Goal: Transaction & Acquisition: Obtain resource

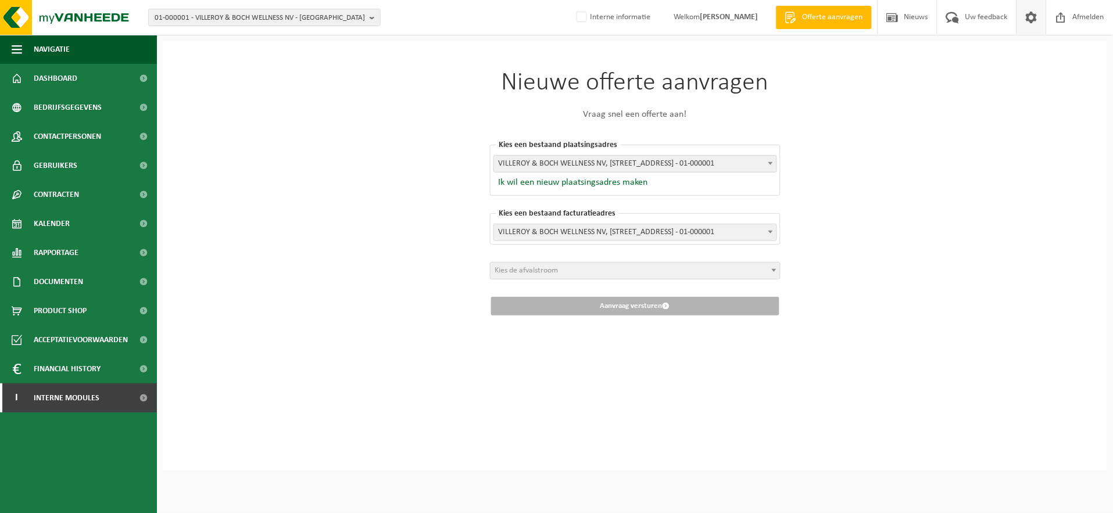
click at [1029, 19] on span at bounding box center [1031, 17] width 17 height 34
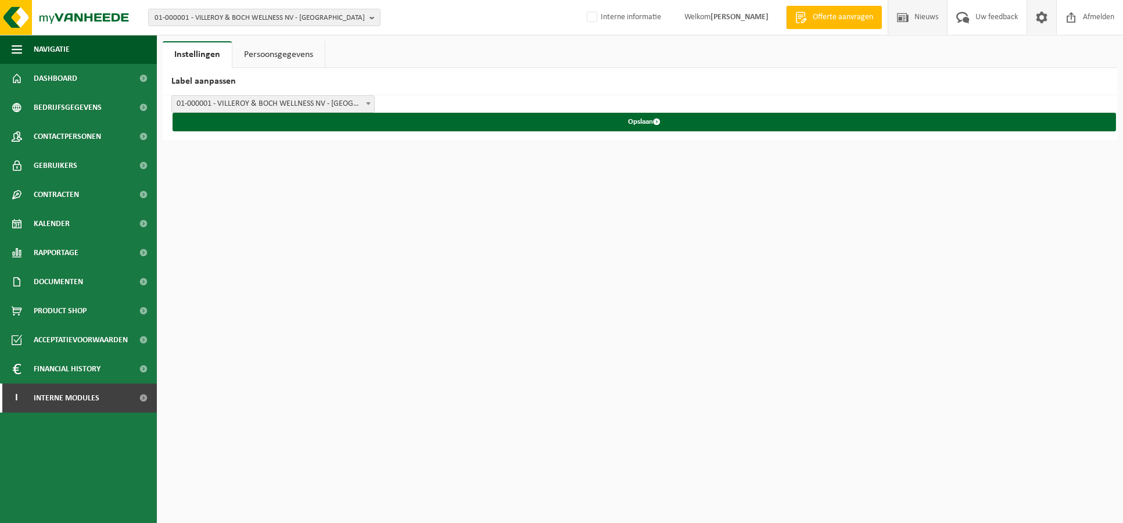
click at [925, 13] on span "Nieuws" at bounding box center [927, 17] width 30 height 34
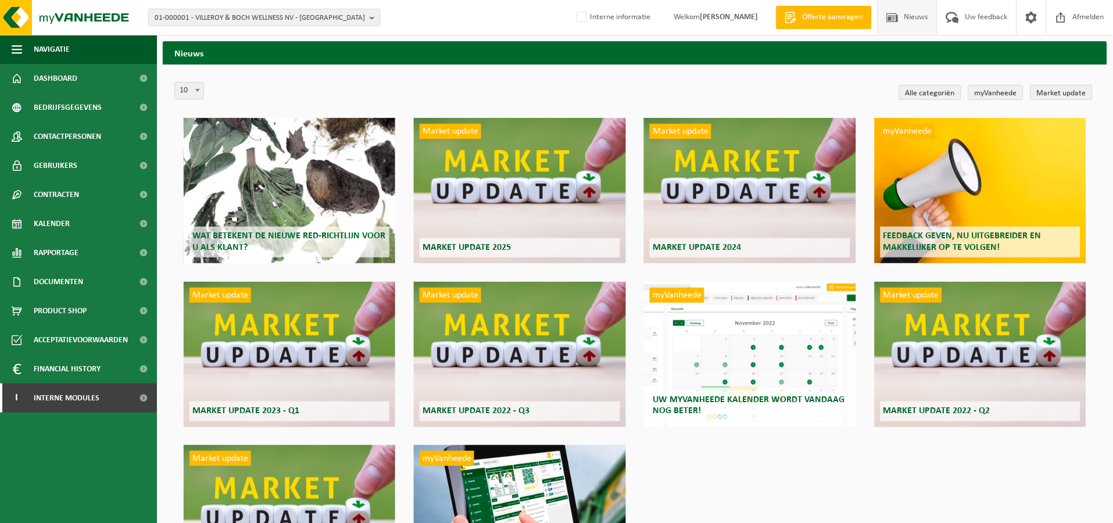
click at [833, 20] on span "Offerte aanvragen" at bounding box center [833, 18] width 66 height 12
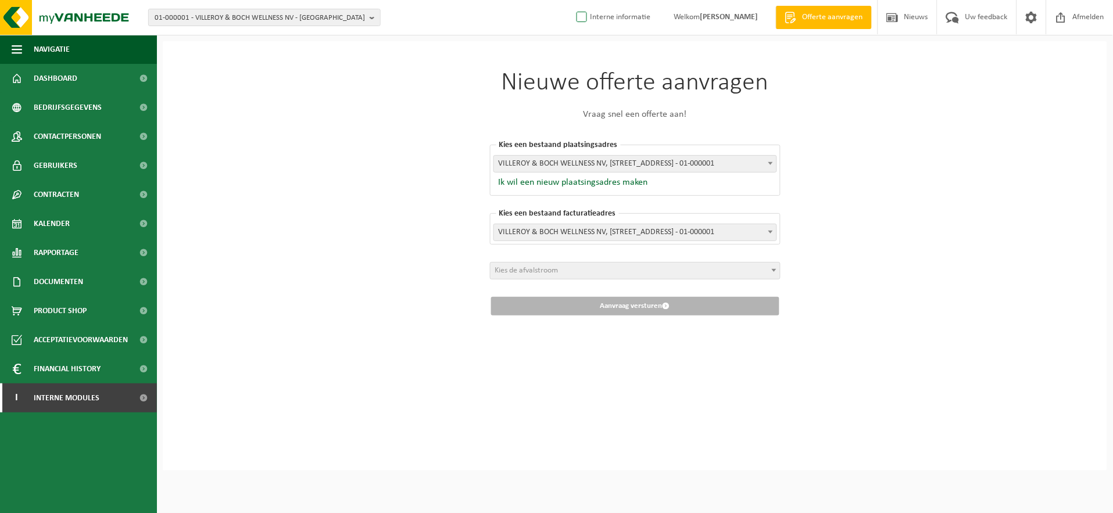
click at [574, 12] on label "Interne informatie" at bounding box center [612, 17] width 77 height 17
click at [572, 0] on input "Interne informatie" at bounding box center [572, -1] width 1 height 1
checkbox input "true"
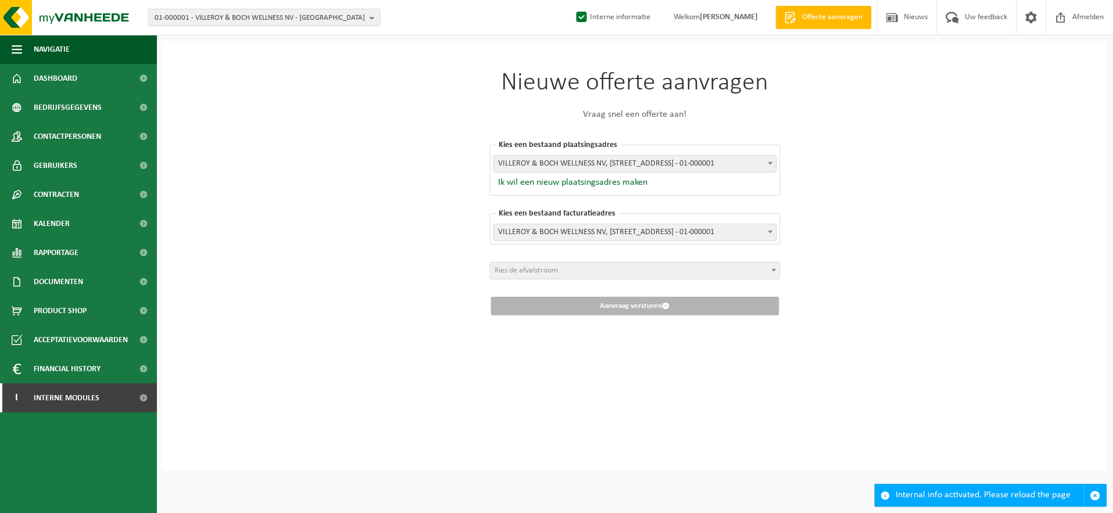
click at [1041, 498] on div "Internal info activated. Please reload the page" at bounding box center [990, 496] width 188 height 22
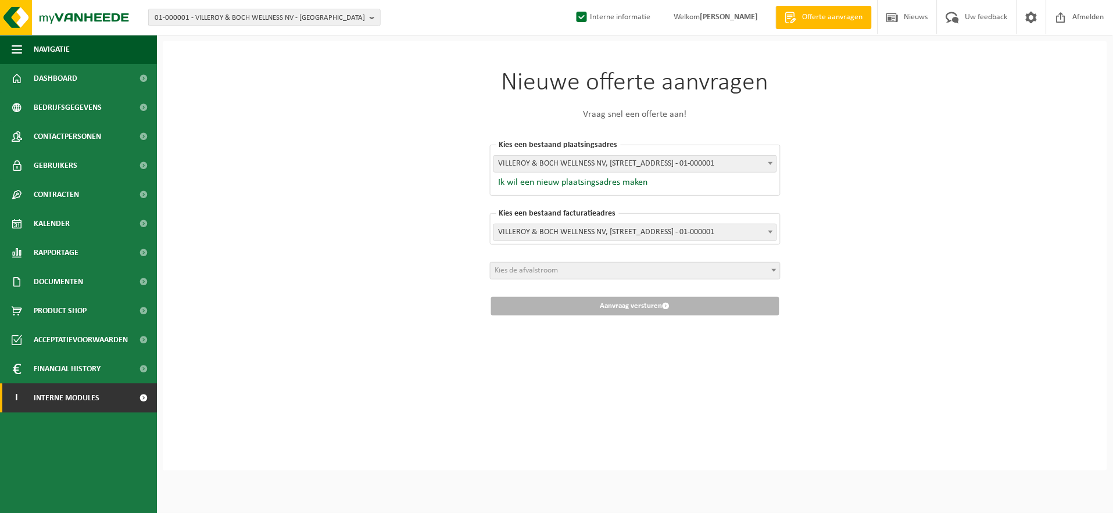
click at [91, 406] on span "Interne modules" at bounding box center [67, 398] width 66 height 29
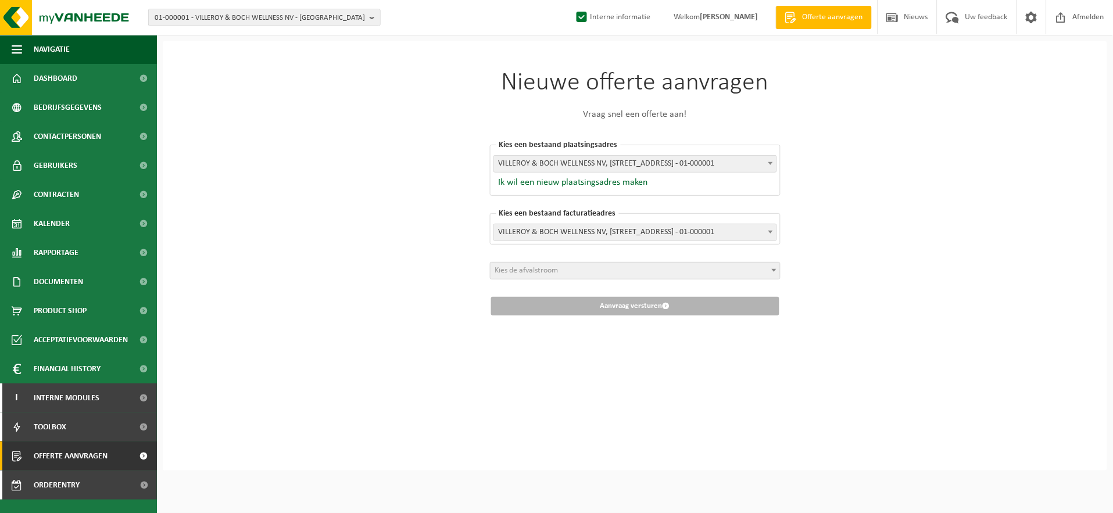
click at [95, 463] on span "Offerte aanvragen" at bounding box center [71, 456] width 74 height 29
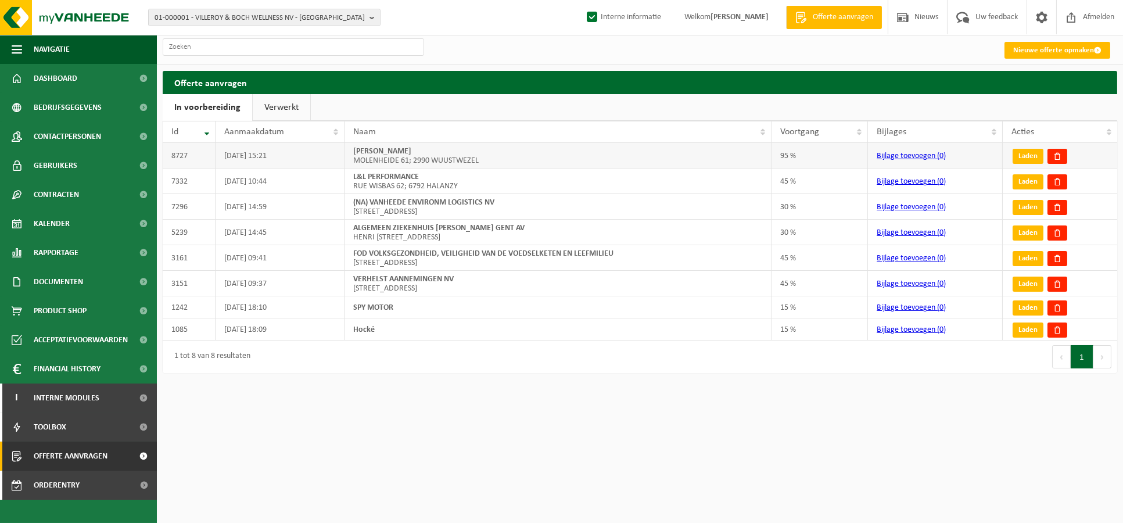
click at [712, 155] on td "ROMBOUTS, GUIDO MOLENHEIDE 61; 2990 WUUSTWEZEL" at bounding box center [558, 156] width 427 height 26
click at [461, 163] on td "ROMBOUTS, GUIDO MOLENHEIDE 61; 2990 WUUSTWEZEL" at bounding box center [558, 156] width 427 height 26
click at [225, 158] on td "02/09/2025 15:21" at bounding box center [280, 156] width 128 height 26
click at [1061, 156] on span at bounding box center [1058, 156] width 8 height 8
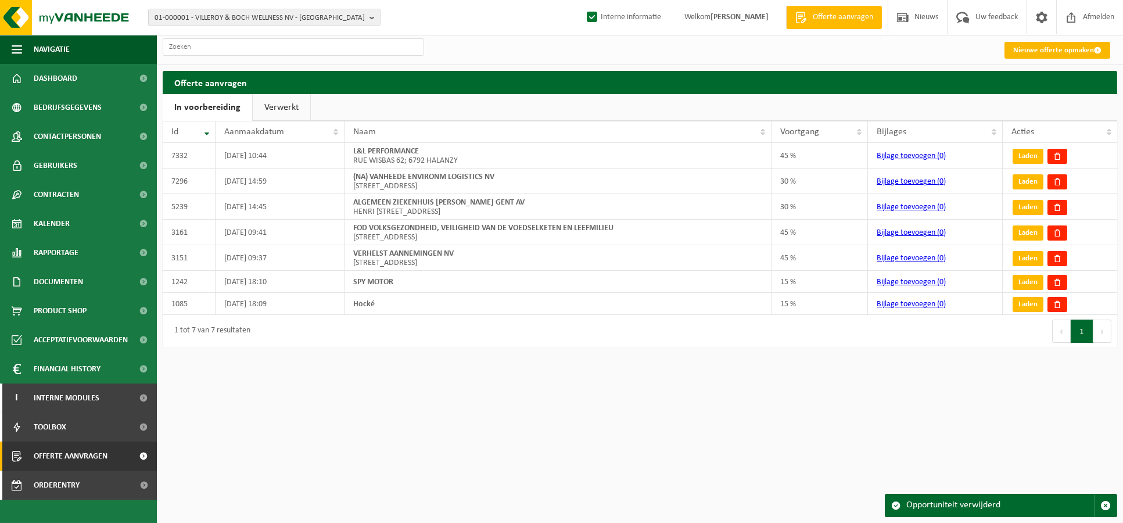
click at [1050, 42] on link "Nieuwe offerte opmaken" at bounding box center [1058, 50] width 106 height 17
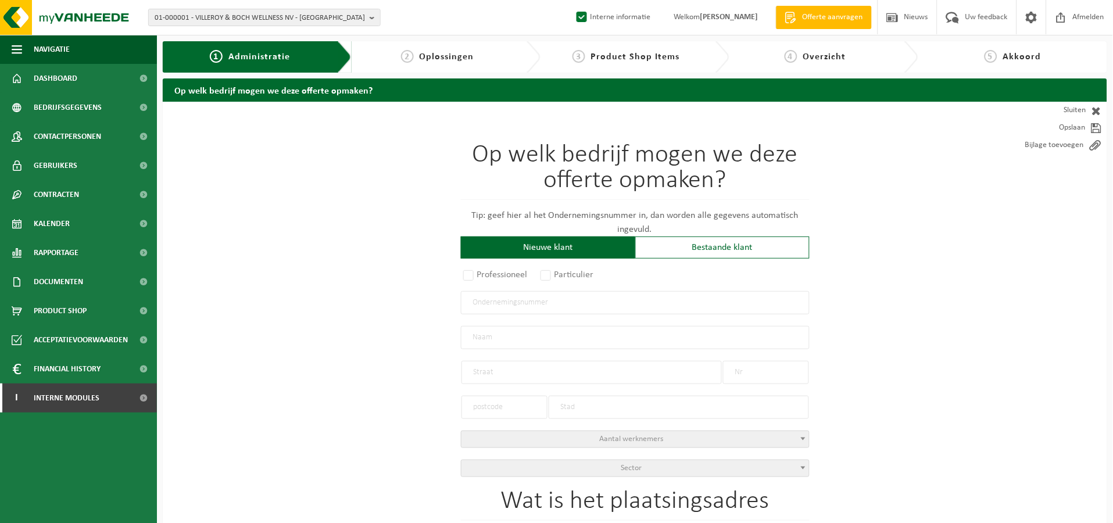
click at [579, 244] on div "Nieuwe klant" at bounding box center [548, 248] width 174 height 22
click at [550, 302] on input "text" at bounding box center [635, 302] width 349 height 23
paste input "0696.588.870"
type input "0696.588.870"
radio input "true"
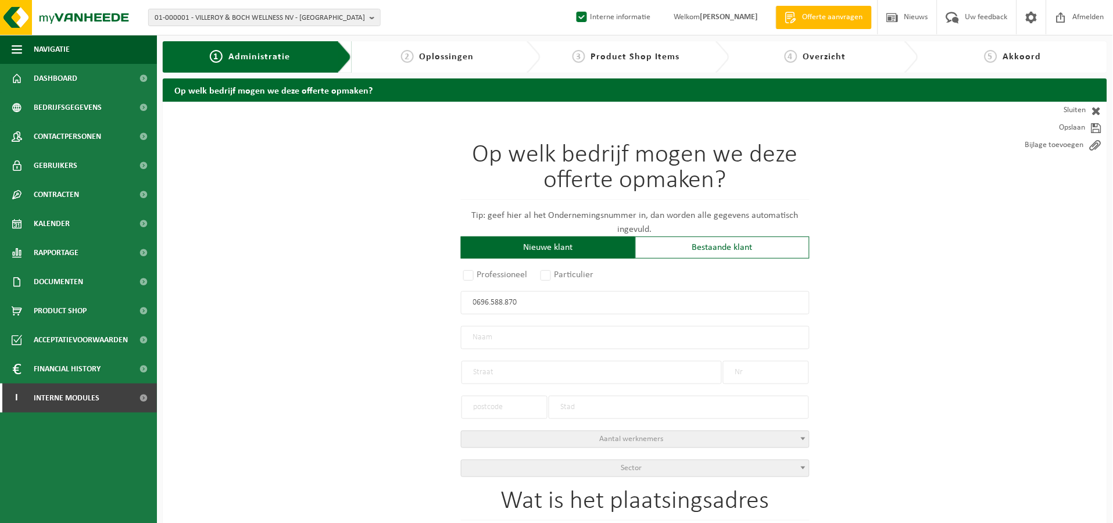
click at [552, 330] on input "text" at bounding box center [635, 337] width 349 height 23
type input "0696588870"
type input "YPRAUTO GARAGE BV"
type input "SPANJESTRAAT"
type input "58 / G"
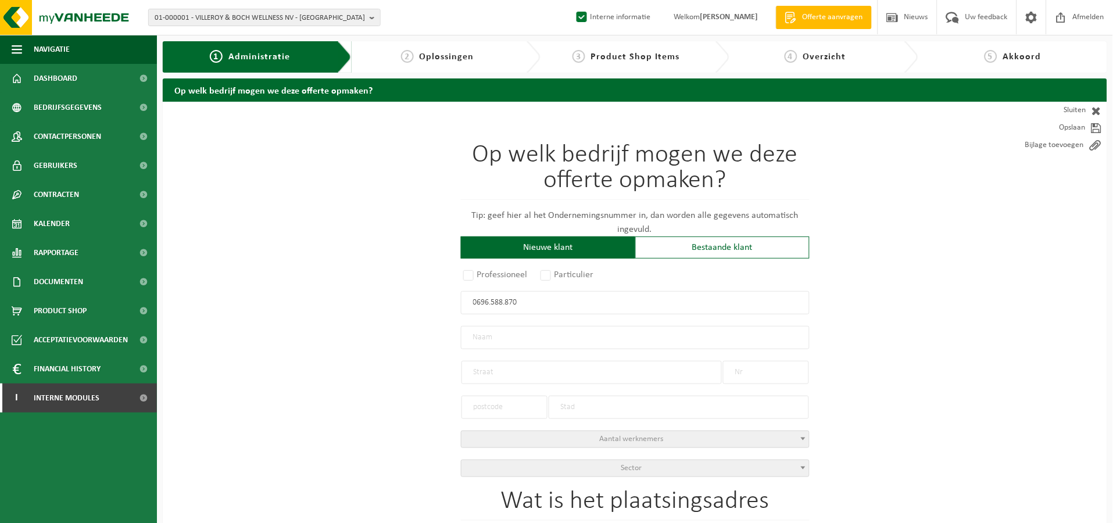
type input "8840"
type input "STADEN"
select select "D"
type input "YPRAUTO GARAGE BV"
type input "SPANJESTRAAT"
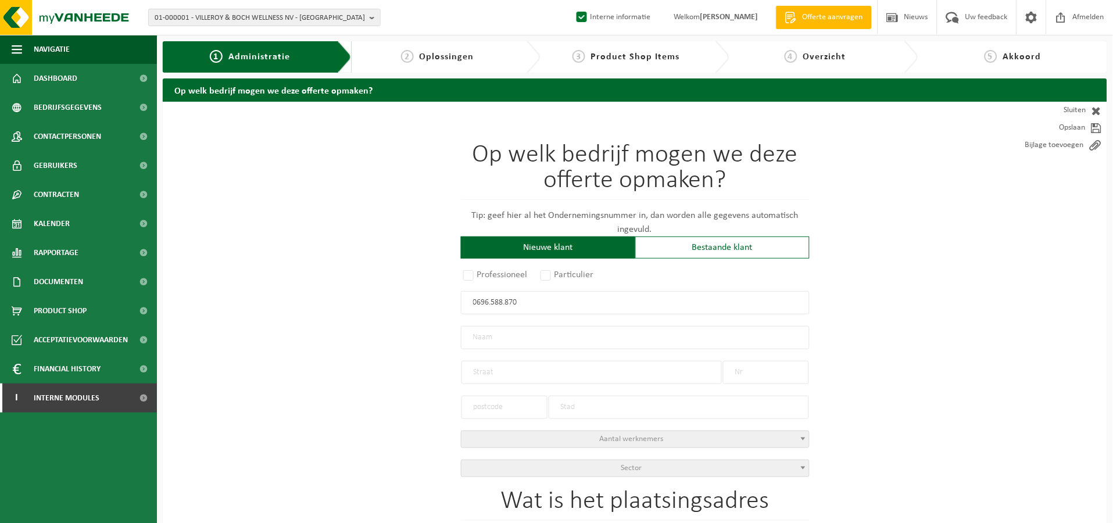
type input "58 / G"
type input "8840"
type input "STADEN"
type input "2275971574"
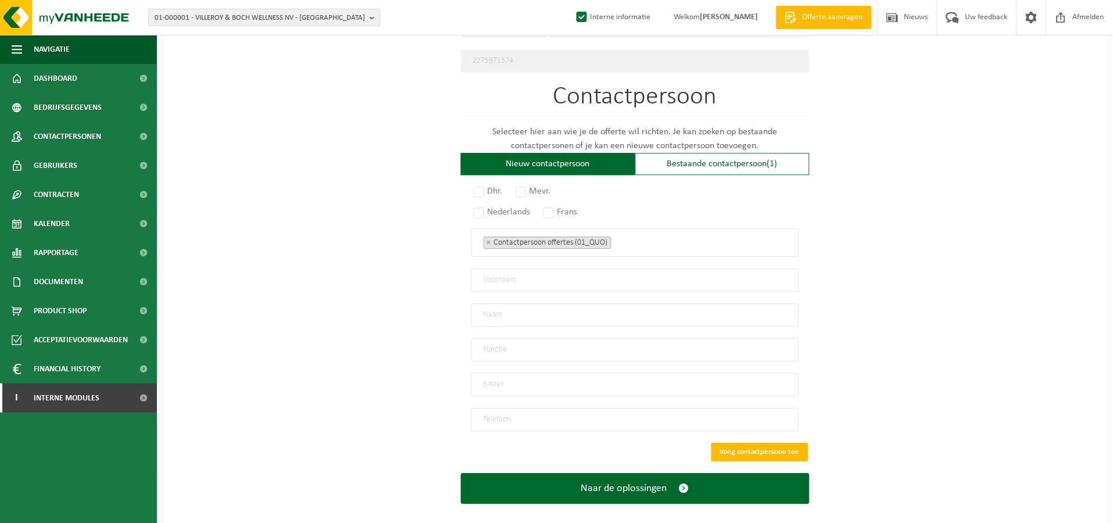
scroll to position [628, 0]
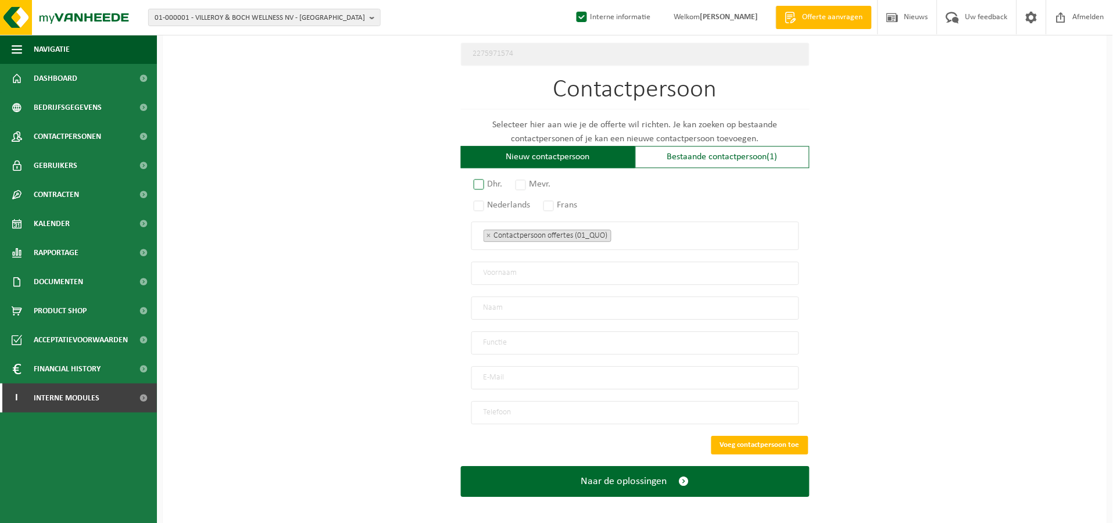
click at [481, 184] on label "Dhr." at bounding box center [488, 184] width 35 height 16
radio input "true"
click at [502, 277] on input "text" at bounding box center [635, 273] width 328 height 23
click at [526, 275] on input "text" at bounding box center [635, 273] width 328 height 23
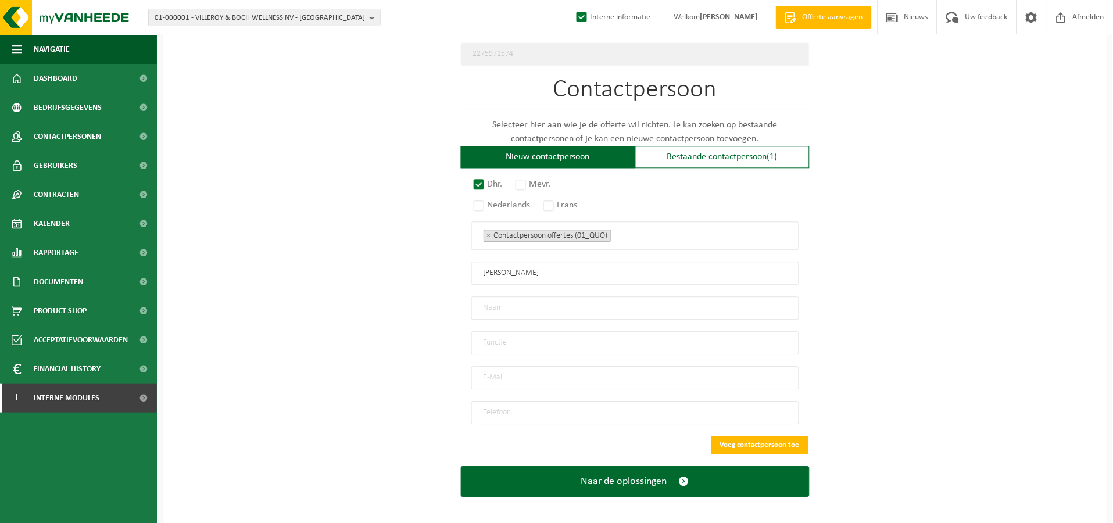
type input "mathieu"
type input "vandoolaeghe"
click at [529, 340] on input "text" at bounding box center [635, 342] width 328 height 23
type input "zaakvoerder"
type input "info@garagevandoolaeghe.be"
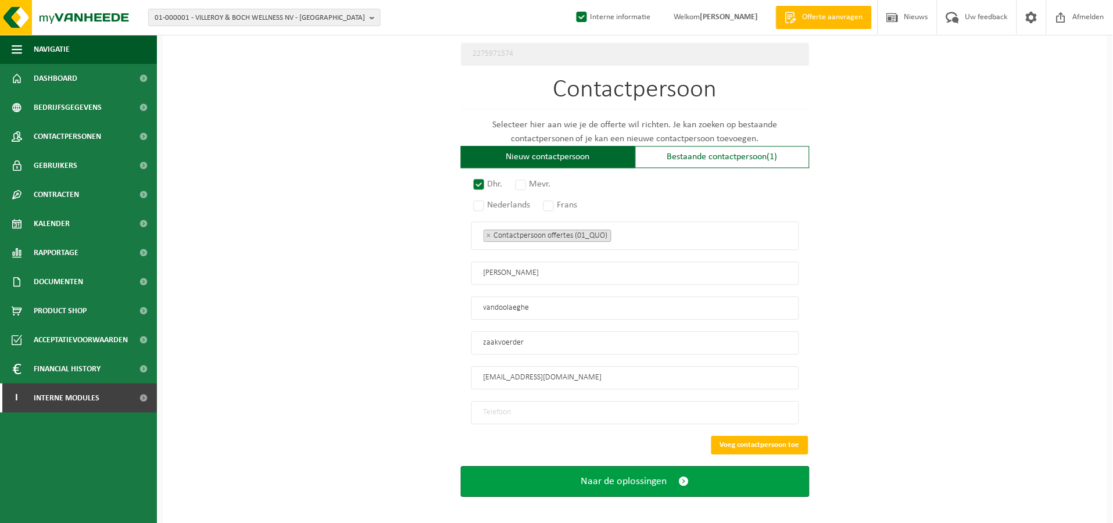
click at [579, 466] on button "Naar de oplossingen" at bounding box center [635, 481] width 349 height 31
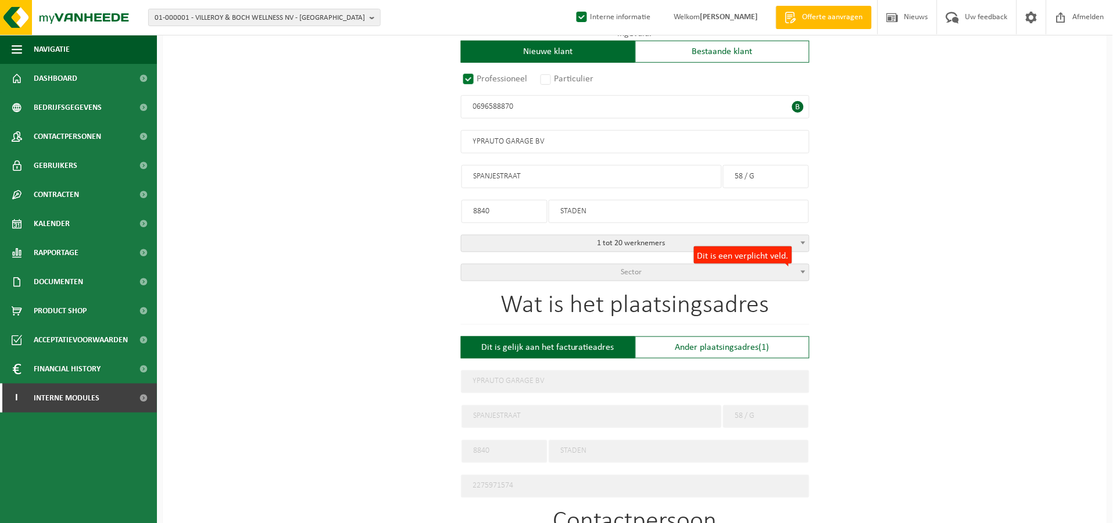
click at [618, 271] on span "Sector" at bounding box center [635, 272] width 348 height 16
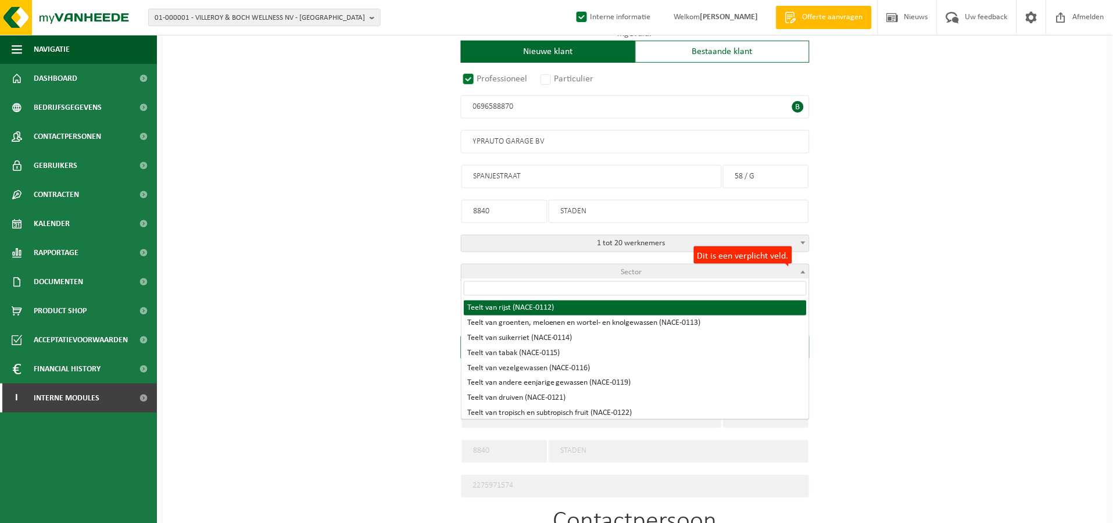
click at [590, 287] on input "search" at bounding box center [635, 288] width 343 height 15
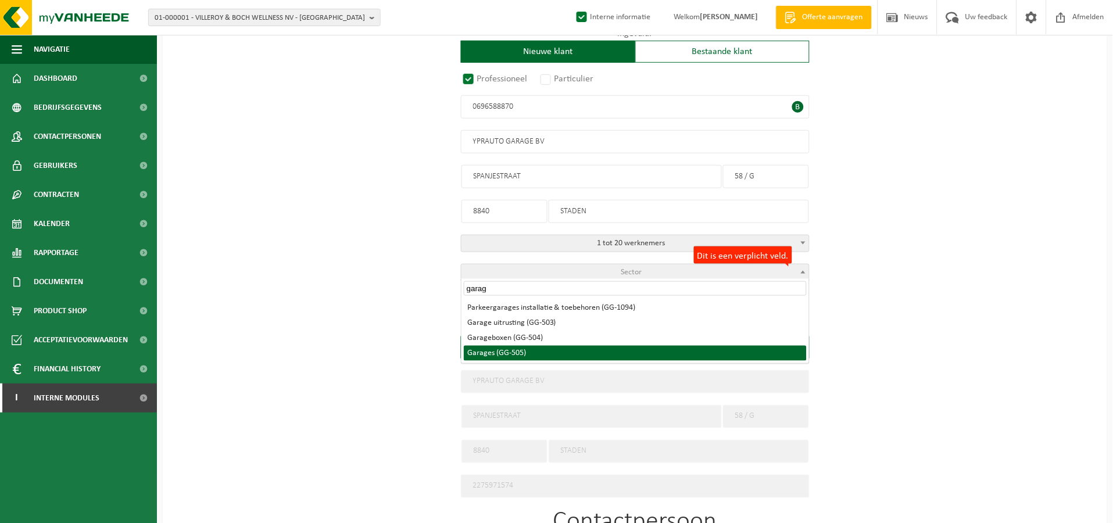
type input "garag"
select select "505"
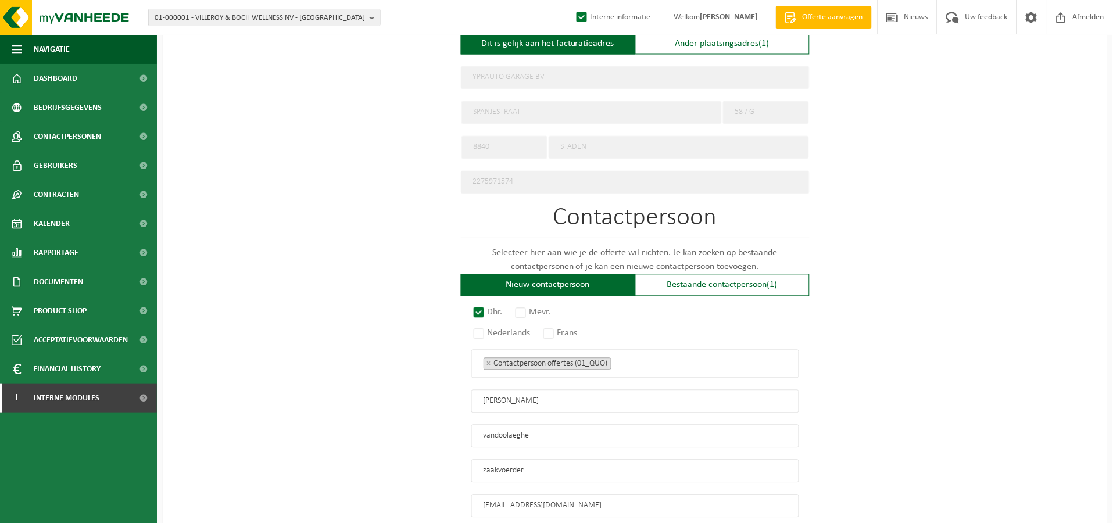
scroll to position [628, 0]
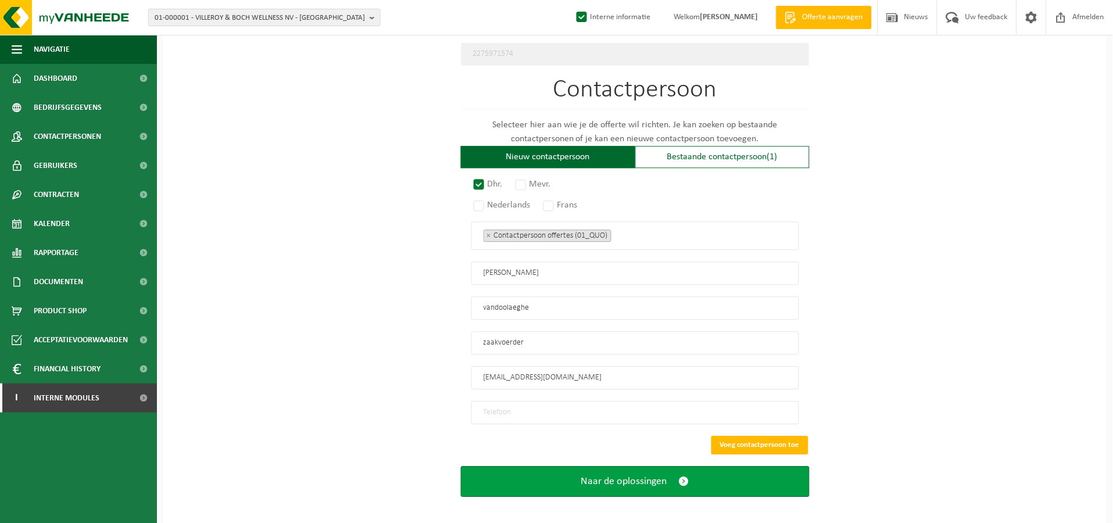
click at [624, 477] on span "Naar de oplossingen" at bounding box center [624, 481] width 86 height 12
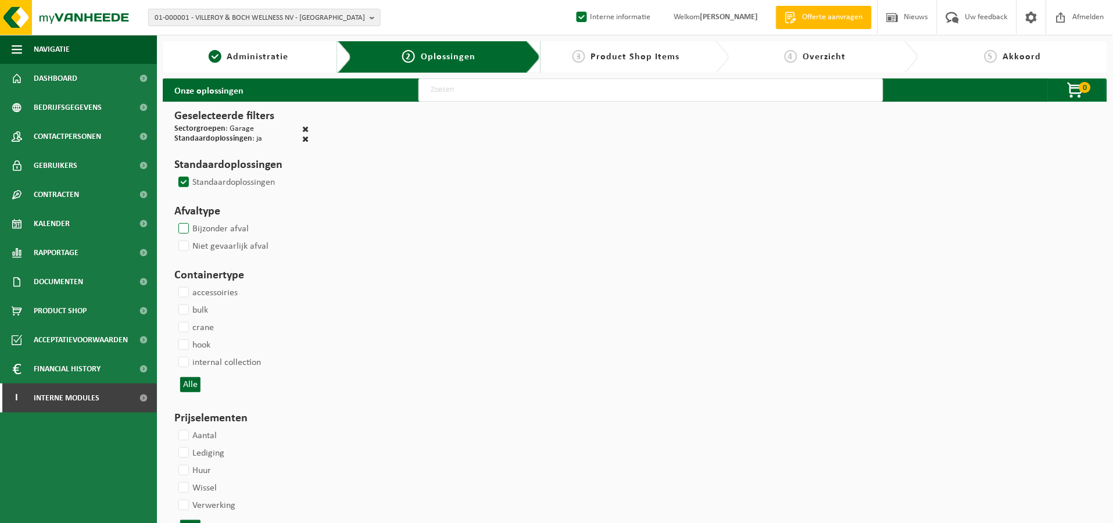
click at [182, 229] on label "Bijzonder afval" at bounding box center [212, 228] width 73 height 17
click at [174, 220] on input "Bijzonder afval" at bounding box center [174, 220] width 1 height 1
checkbox input "true"
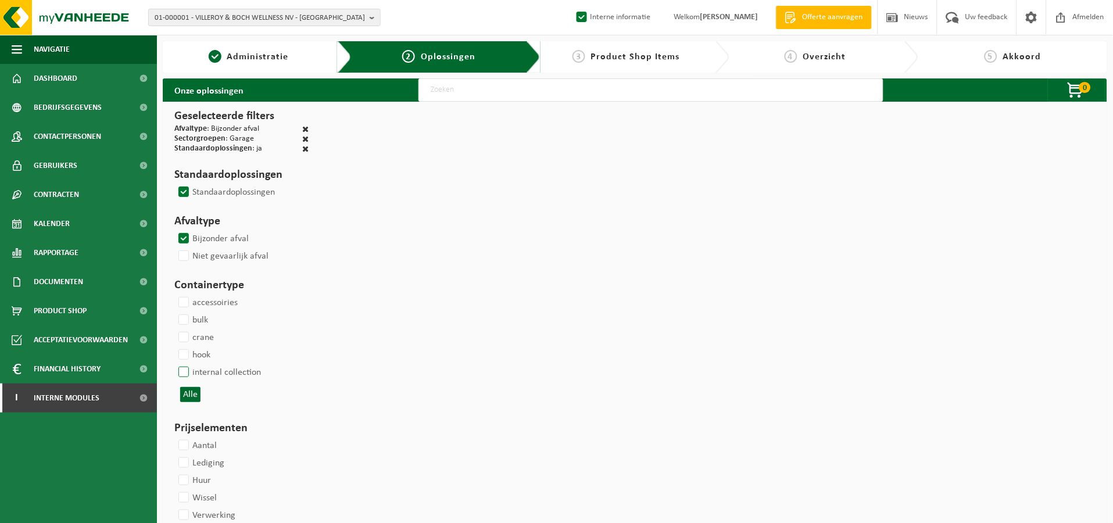
click at [185, 371] on label "internal collection" at bounding box center [218, 372] width 85 height 17
click at [174, 364] on input "internal collection" at bounding box center [174, 363] width 1 height 1
checkbox input "true"
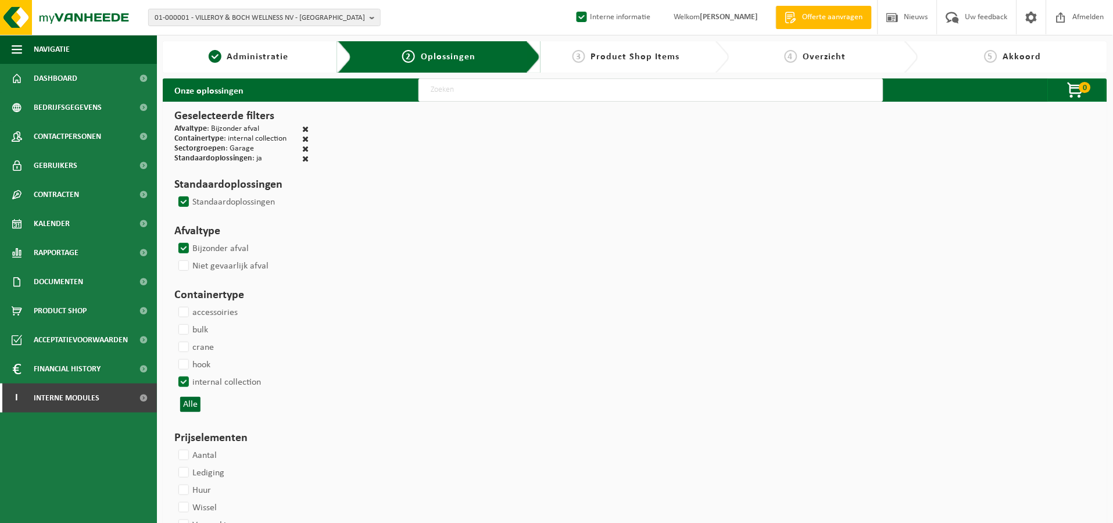
select select
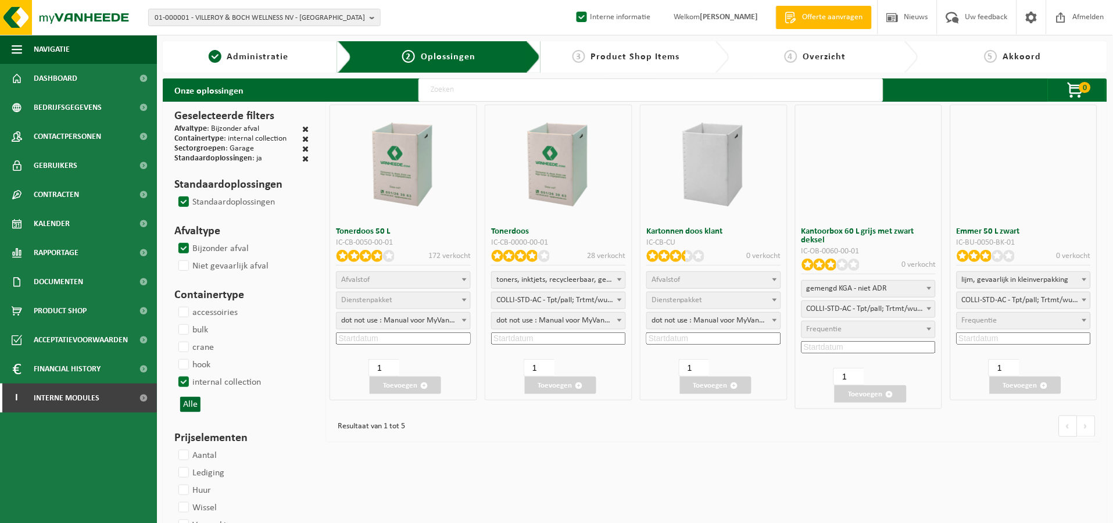
select select "25"
click at [181, 380] on label "internal collection" at bounding box center [218, 382] width 85 height 17
click at [174, 374] on input "internal collection" at bounding box center [174, 373] width 1 height 1
checkbox input "false"
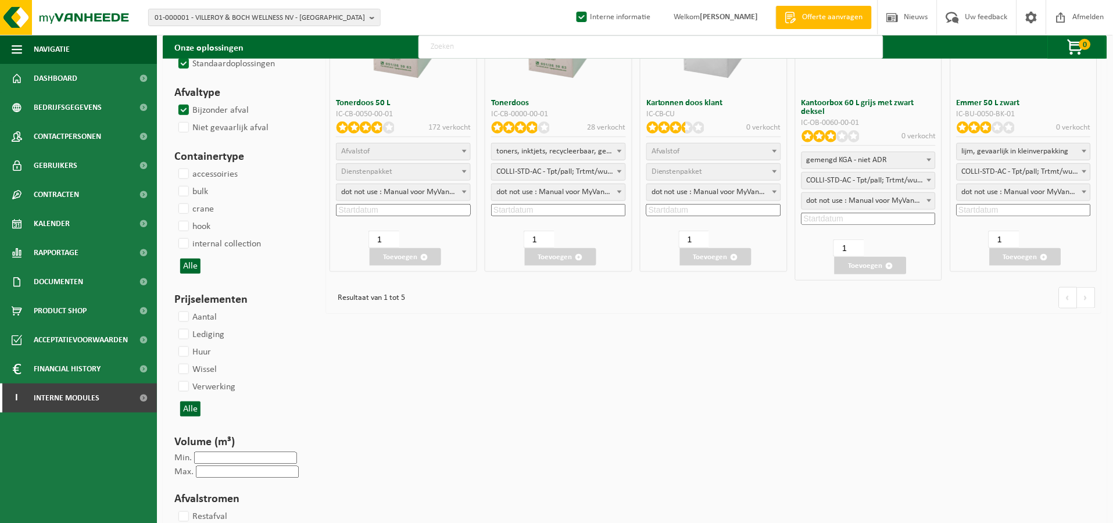
scroll to position [129, 0]
select select
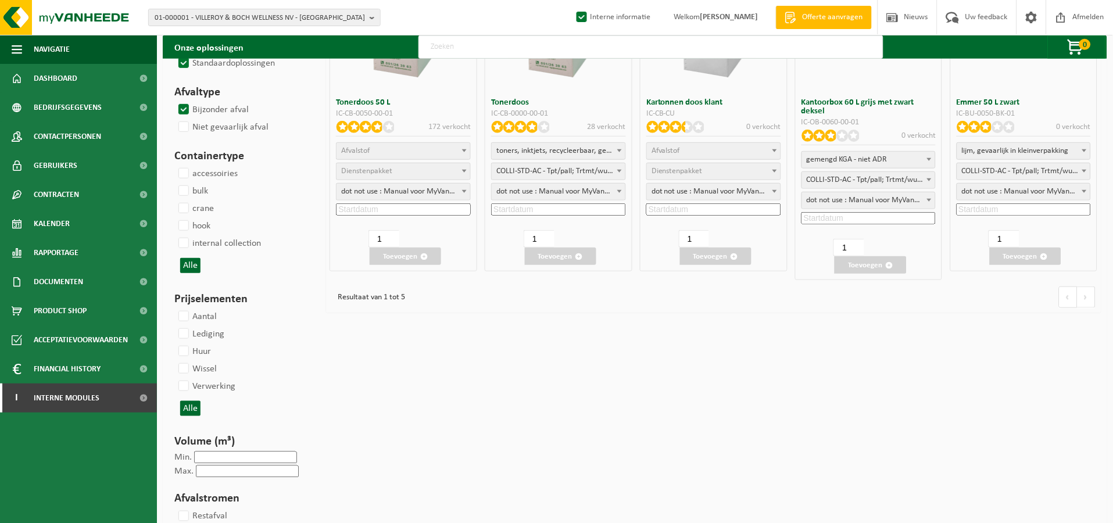
select select
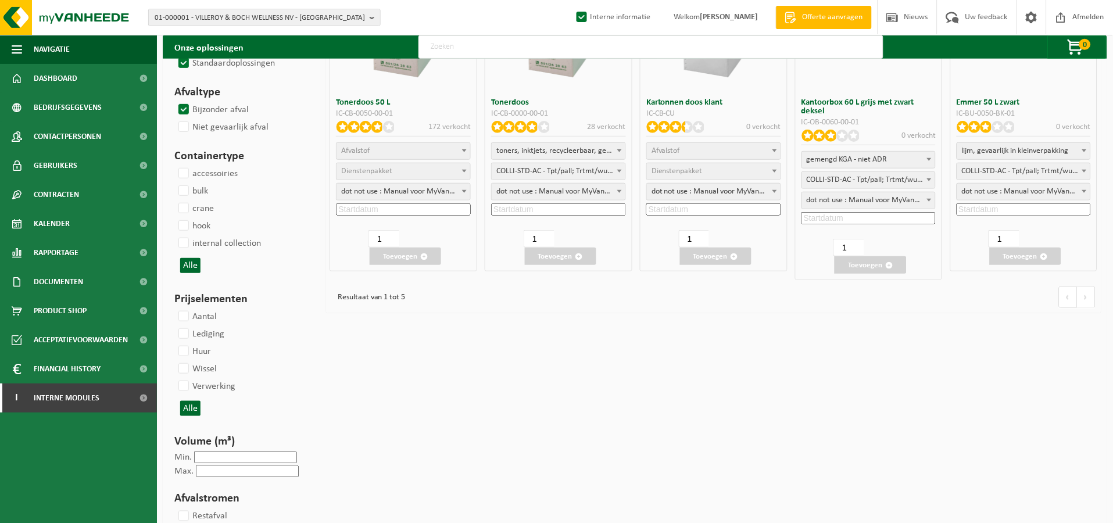
select select
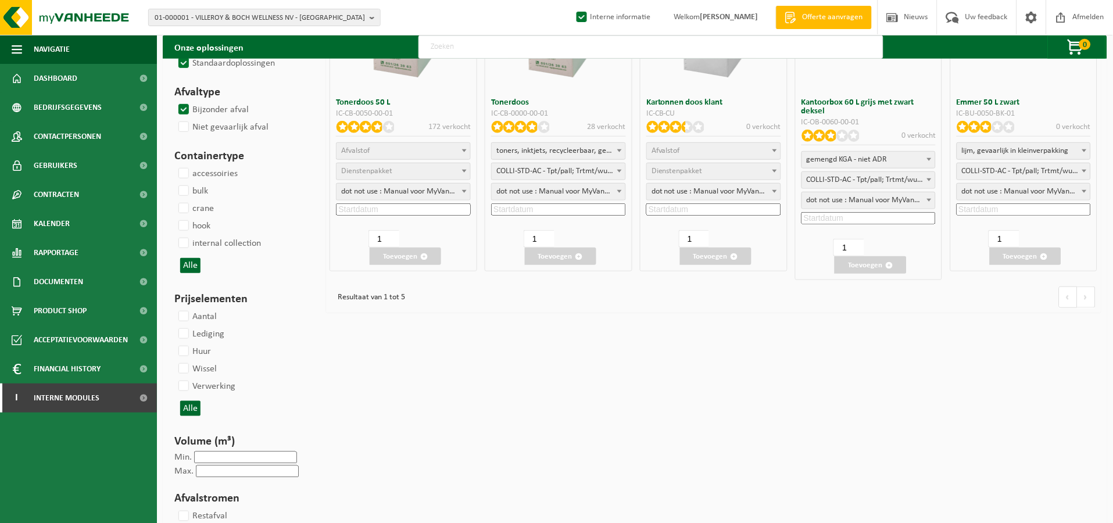
select select
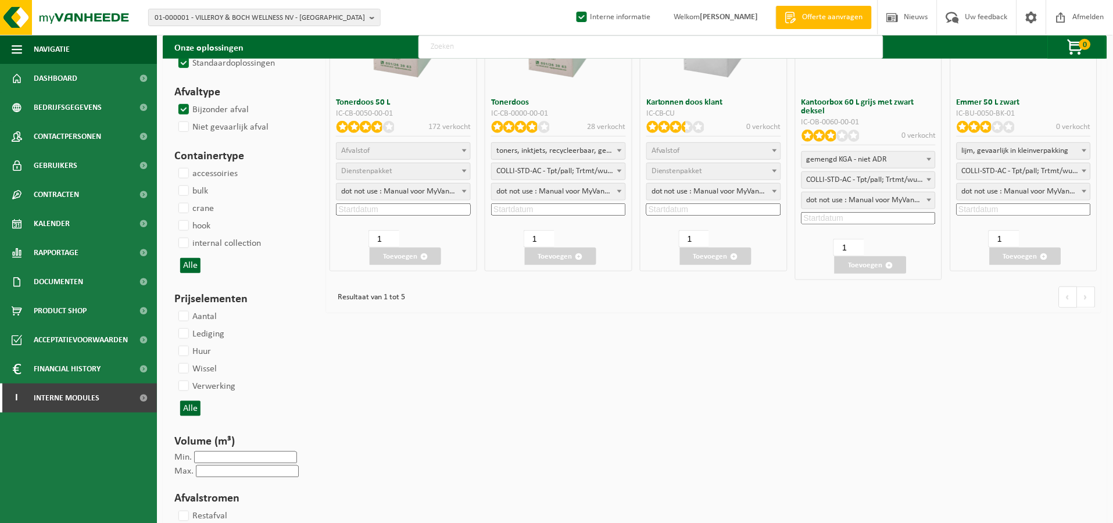
select select
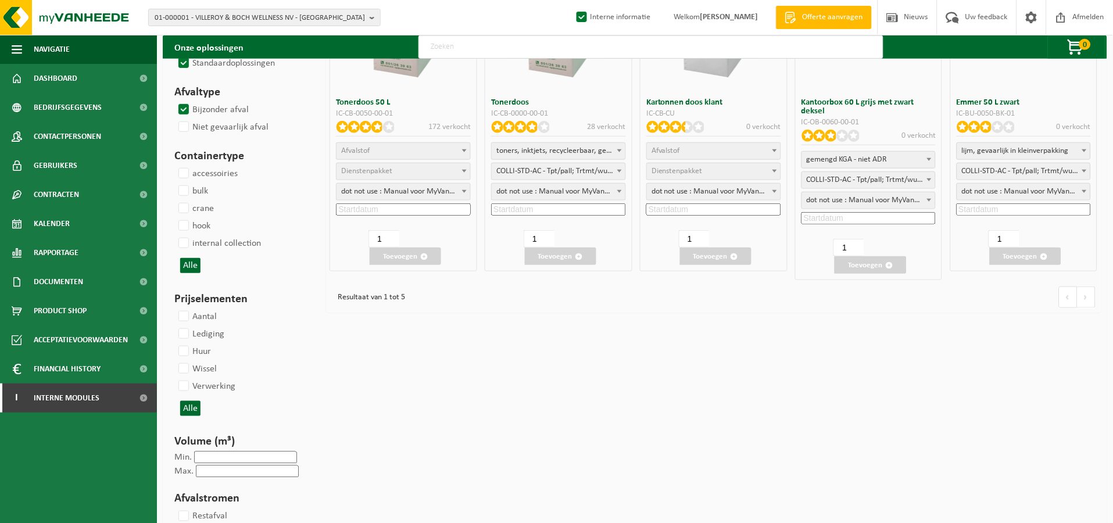
select select
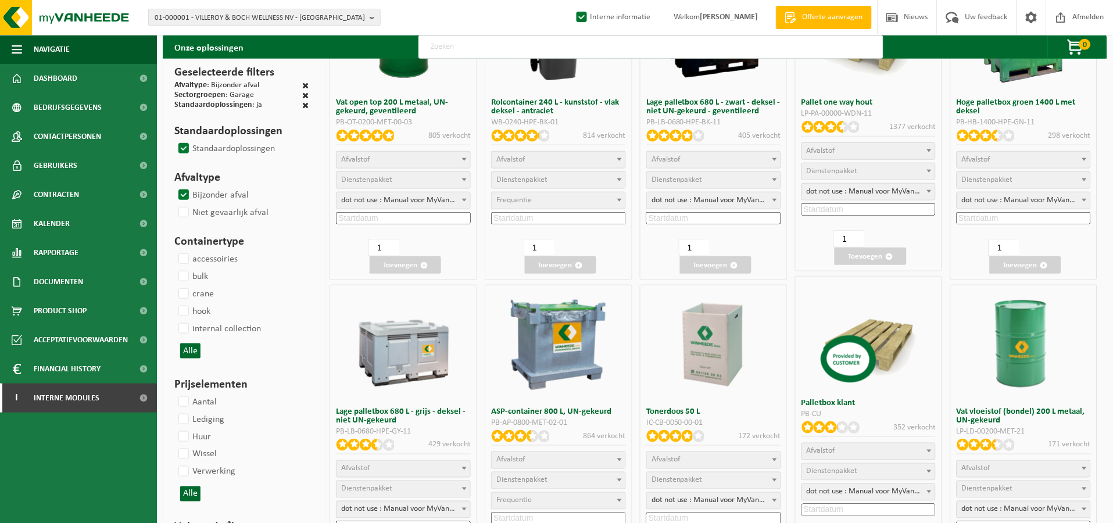
select select "25"
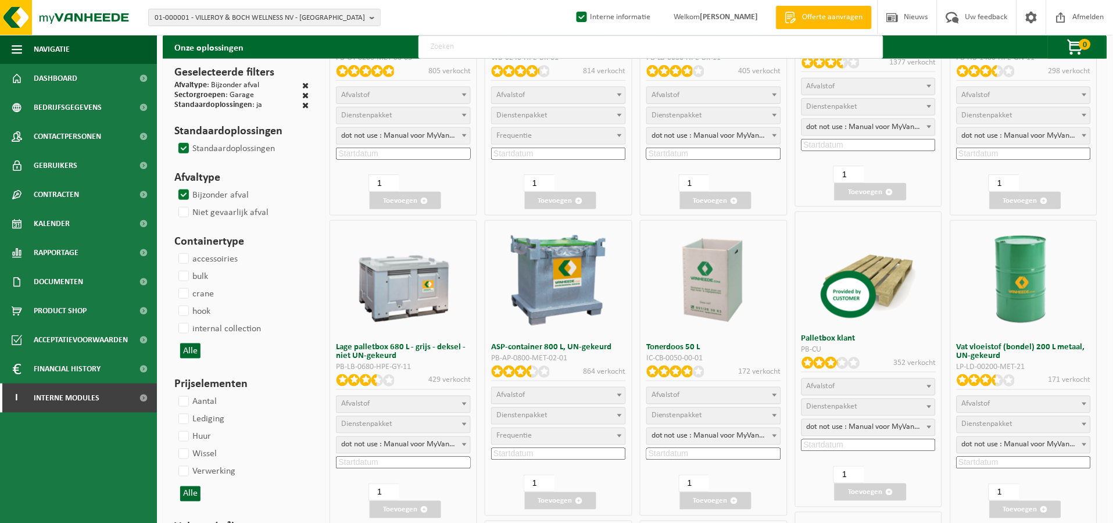
click at [1037, 410] on span "Afvalstof" at bounding box center [1023, 404] width 133 height 16
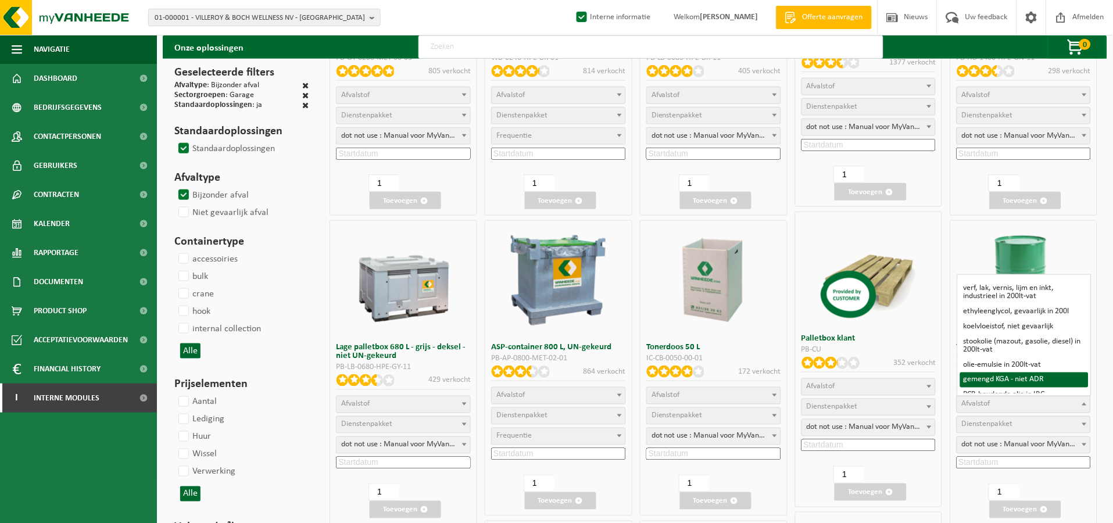
scroll to position [0, 0]
select select
click at [262, 492] on p "Alle" at bounding box center [241, 493] width 123 height 15
select select
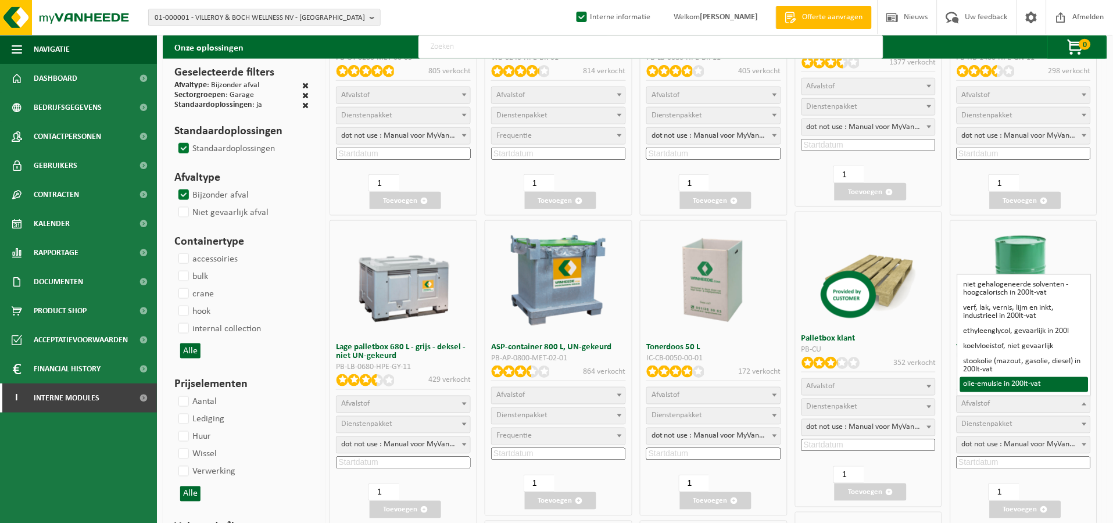
select select
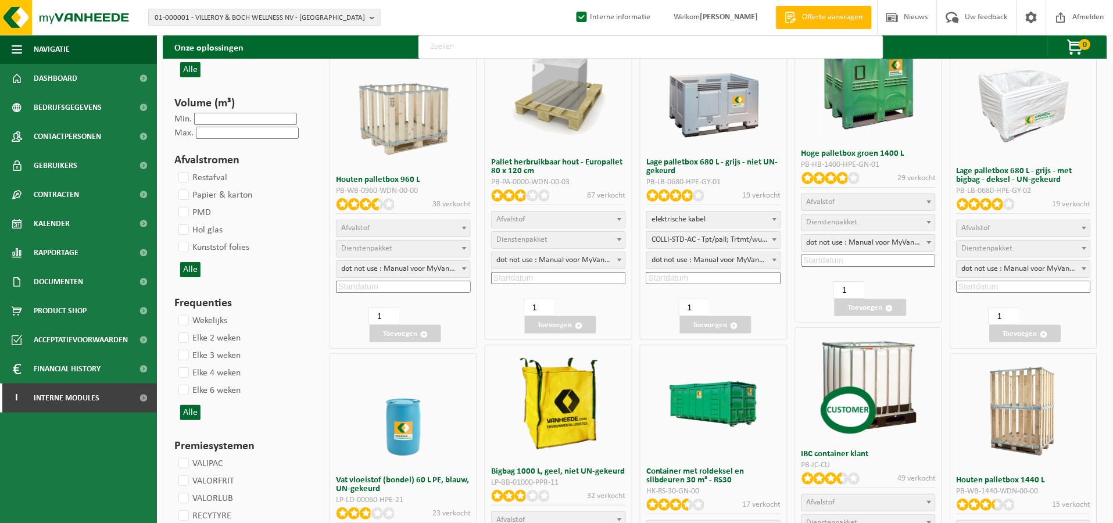
scroll to position [1152, 0]
